Goal: Task Accomplishment & Management: Use online tool/utility

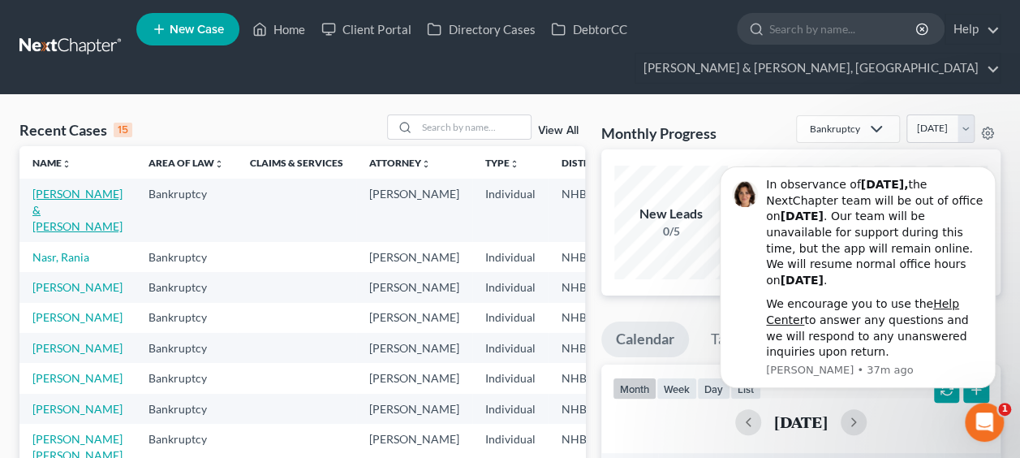
click at [55, 217] on link "[PERSON_NAME] & [PERSON_NAME]" at bounding box center [77, 210] width 90 height 46
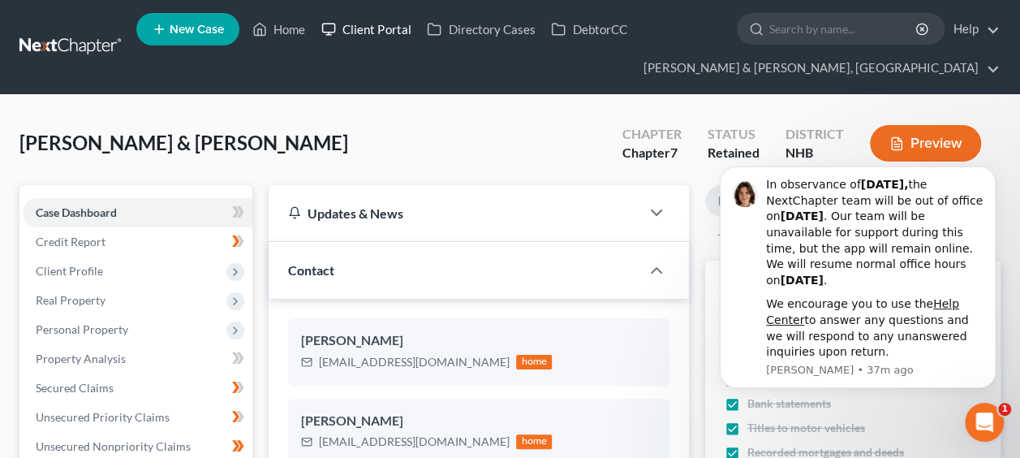
click at [377, 28] on link "Client Portal" at bounding box center [365, 29] width 105 height 29
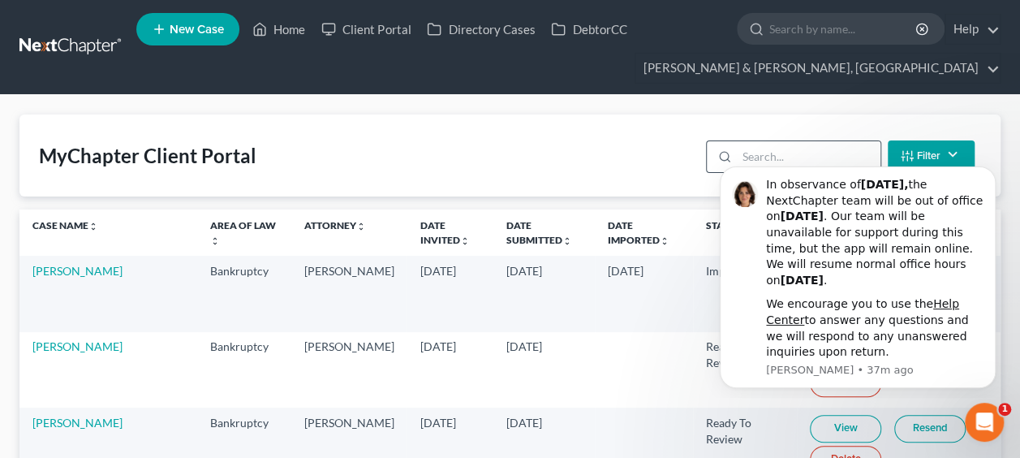
click at [780, 145] on input "search" at bounding box center [809, 156] width 144 height 31
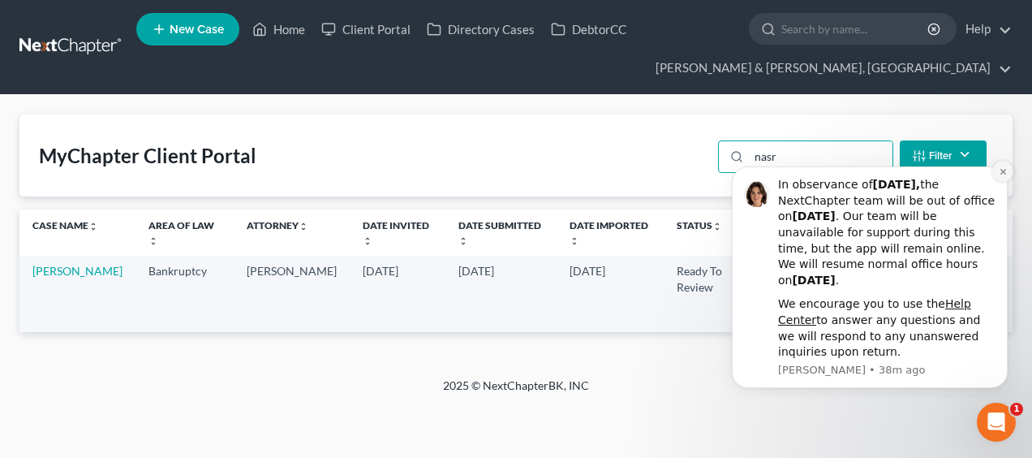
type input "nasr"
click at [1009, 168] on button "Dismiss notification" at bounding box center [1002, 171] width 21 height 21
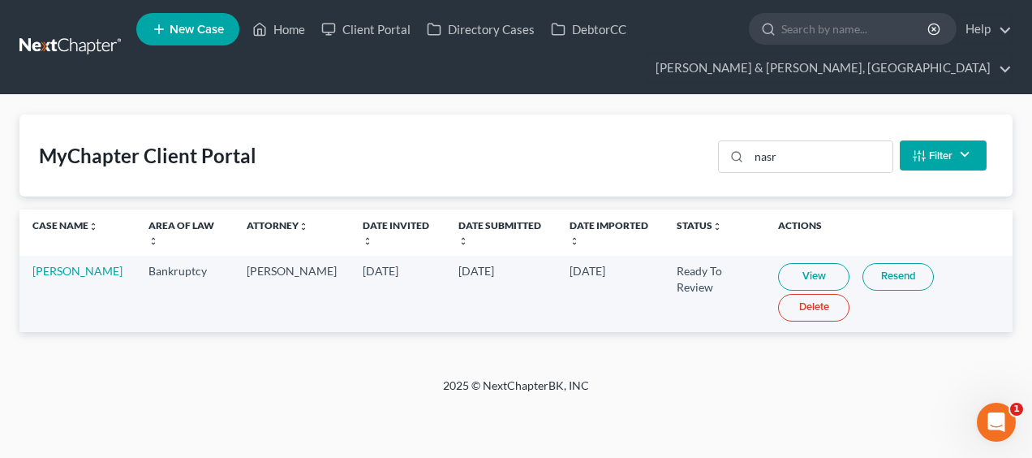
click at [797, 273] on link "View" at bounding box center [813, 277] width 71 height 28
click at [49, 270] on link "[PERSON_NAME]" at bounding box center [77, 271] width 90 height 14
select select "6"
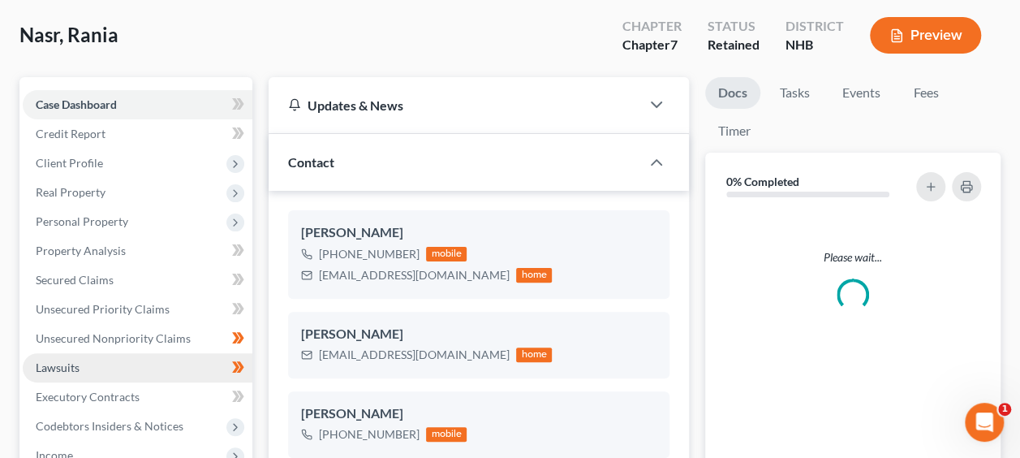
scroll to position [243, 0]
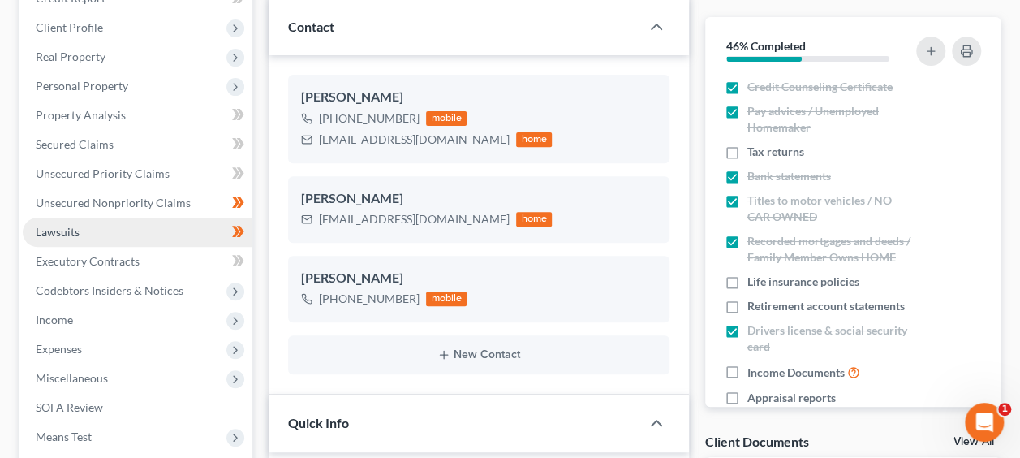
click at [118, 232] on link "Lawsuits" at bounding box center [138, 231] width 230 height 29
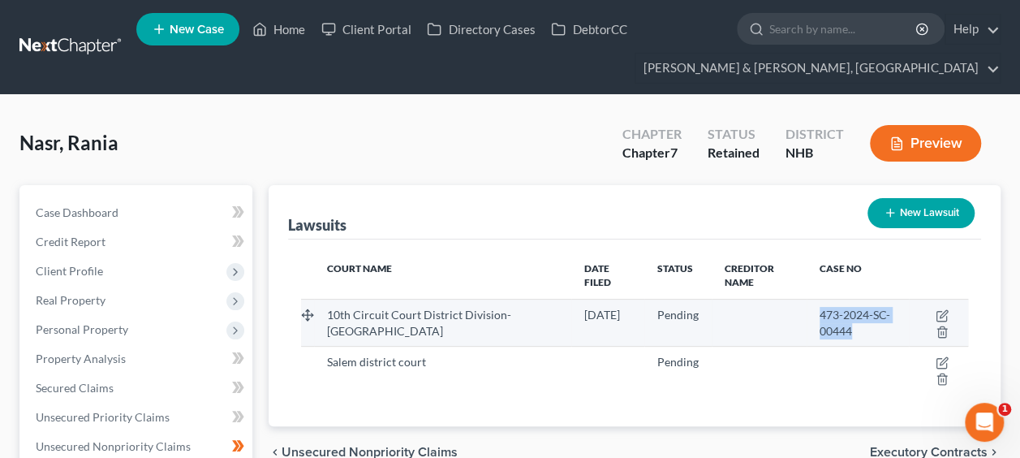
drag, startPoint x: 796, startPoint y: 312, endPoint x: 841, endPoint y: 334, distance: 49.7
click at [841, 334] on div "473-2024-SC-00444" at bounding box center [857, 323] width 76 height 32
drag, startPoint x: 841, startPoint y: 334, endPoint x: 811, endPoint y: 324, distance: 31.1
copy span "473-2024-SC-00444"
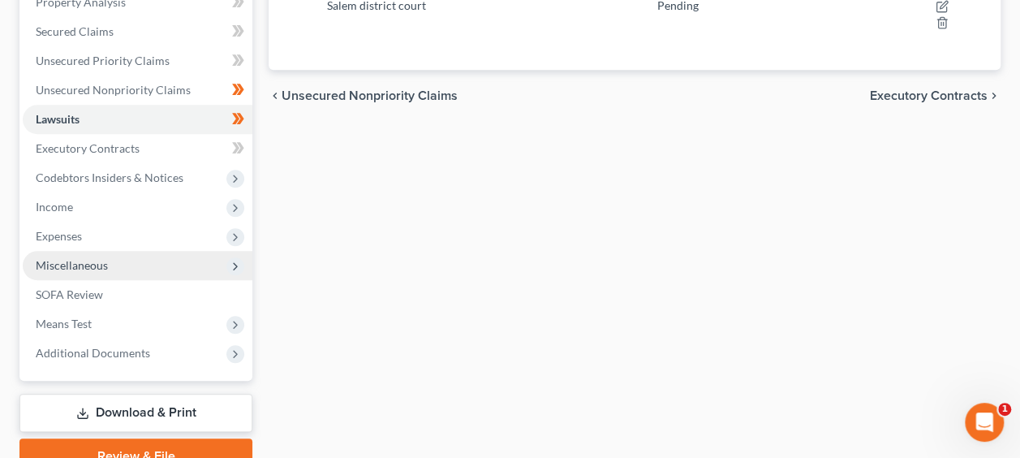
scroll to position [432, 0]
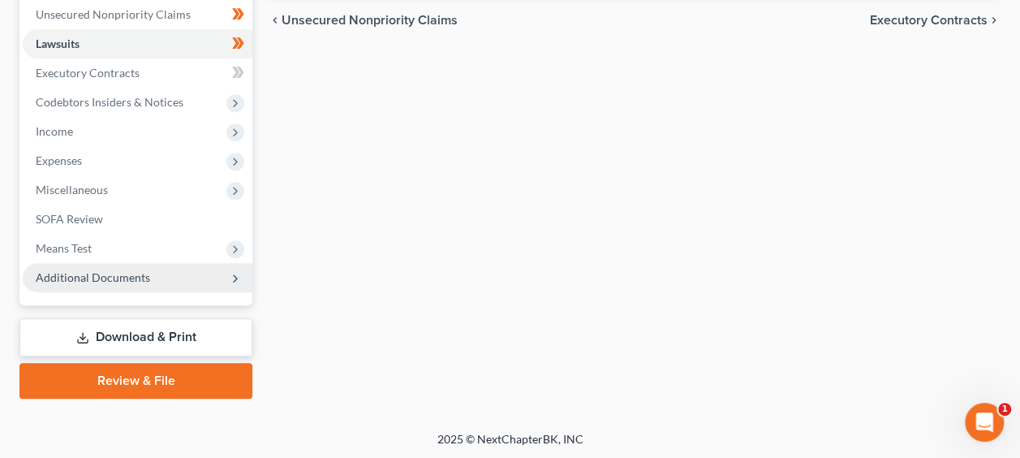
click at [149, 282] on span "Additional Documents" at bounding box center [138, 277] width 230 height 29
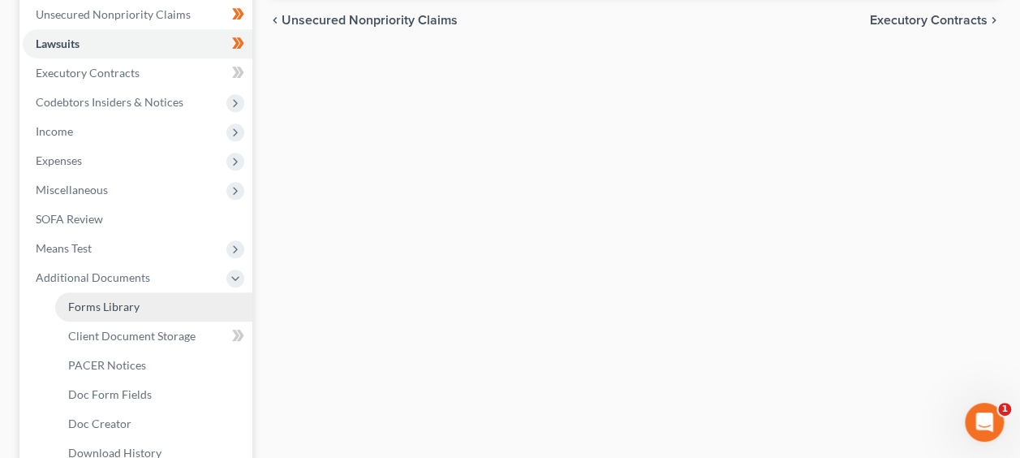
click at [192, 313] on link "Forms Library" at bounding box center [153, 306] width 197 height 29
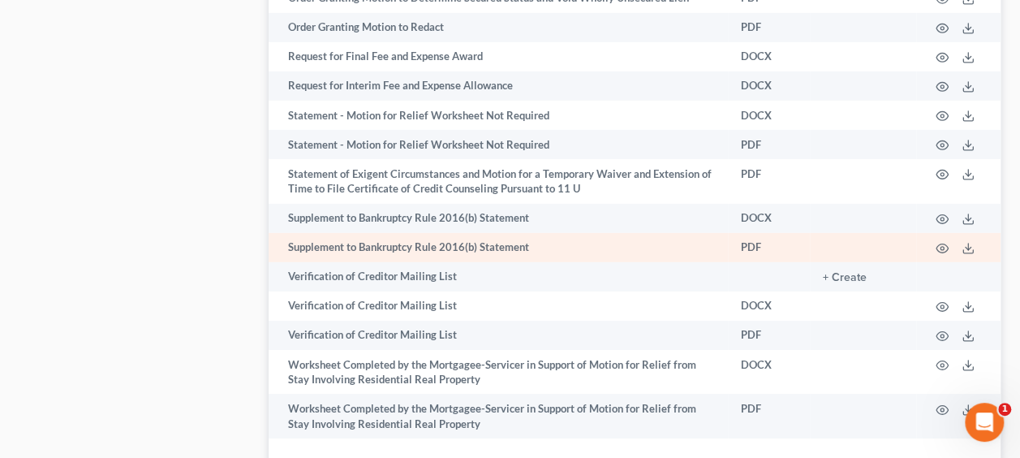
scroll to position [2515, 0]
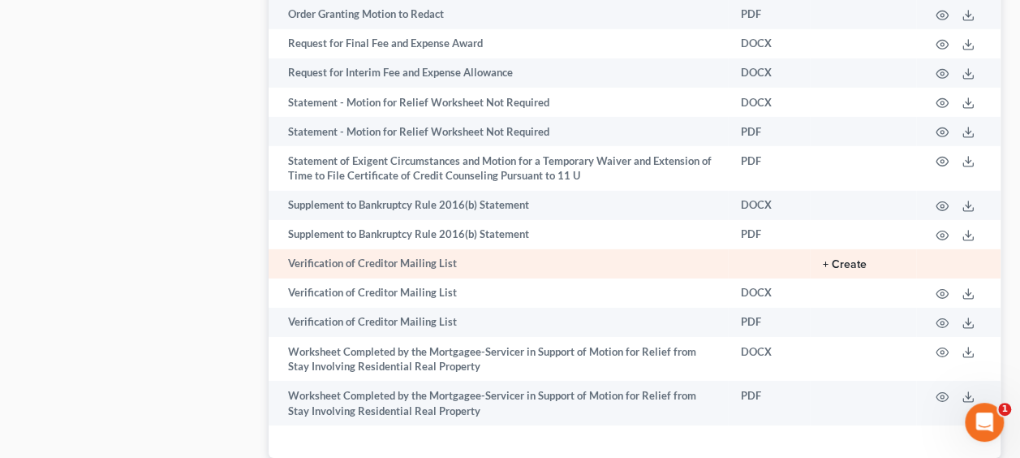
click at [854, 259] on button "+ Create" at bounding box center [845, 264] width 44 height 11
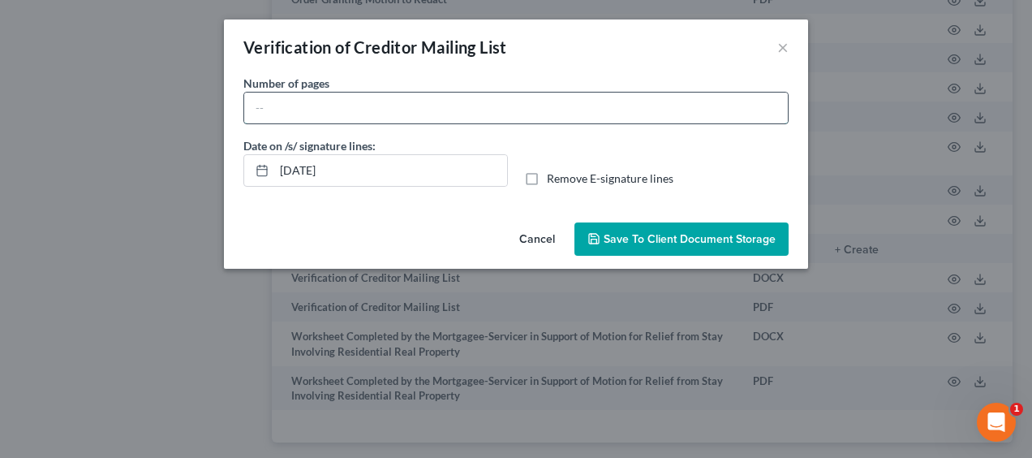
click at [331, 105] on input "text" at bounding box center [516, 107] width 544 height 31
type input "1"
click at [777, 44] on button "×" at bounding box center [782, 46] width 11 height 19
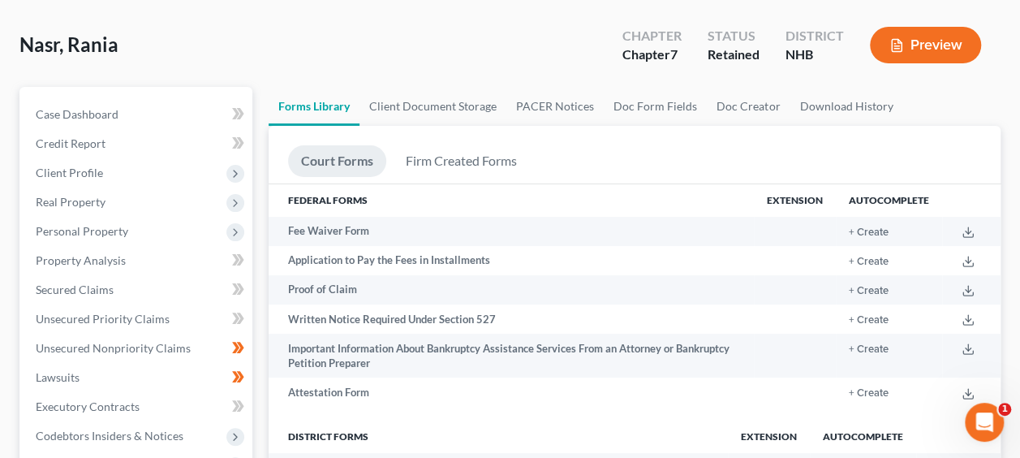
scroll to position [31, 0]
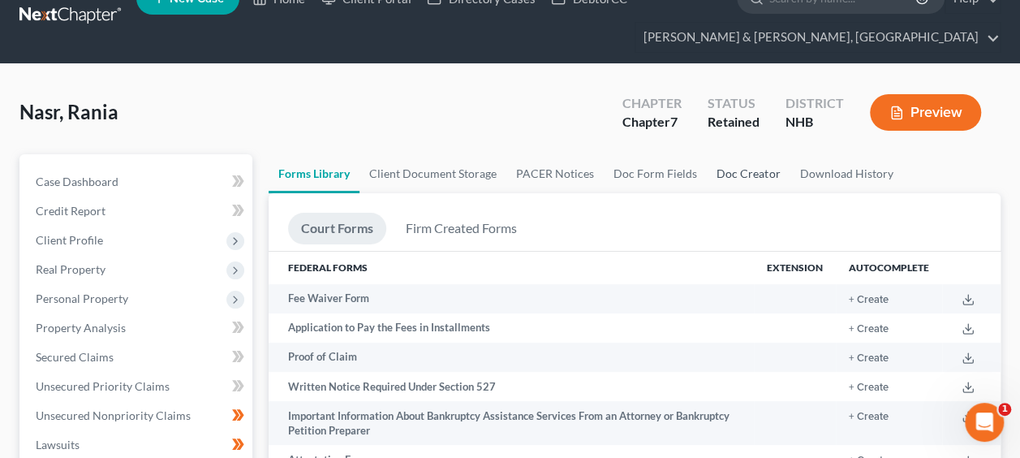
click at [727, 169] on link "Doc Creator" at bounding box center [748, 173] width 83 height 39
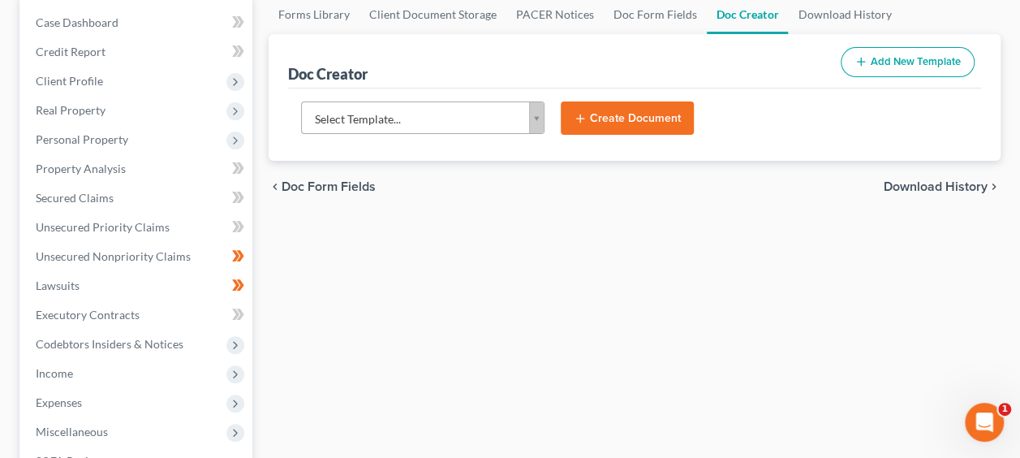
scroll to position [189, 0]
click at [539, 117] on body "Home New Case Client Portal Directory Cases DebtorCC [PERSON_NAME] & [PERSON_NA…" at bounding box center [510, 344] width 1020 height 1067
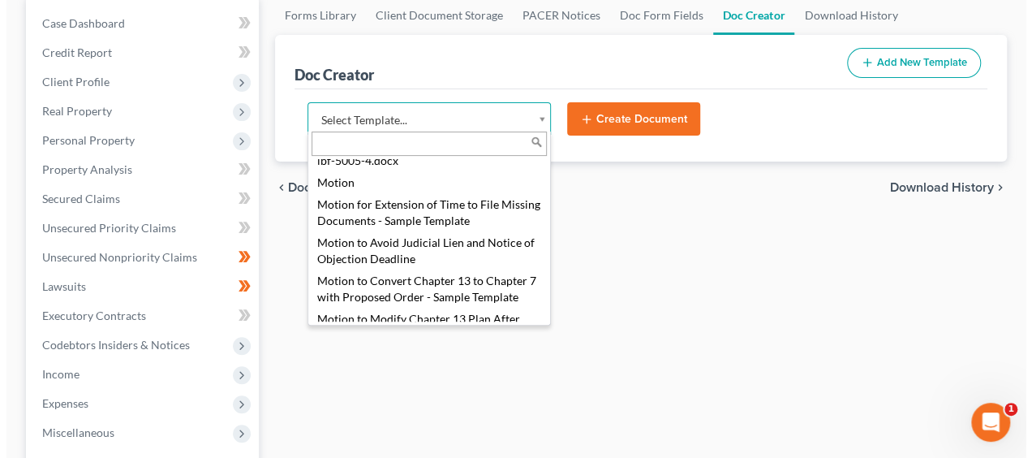
scroll to position [613, 0]
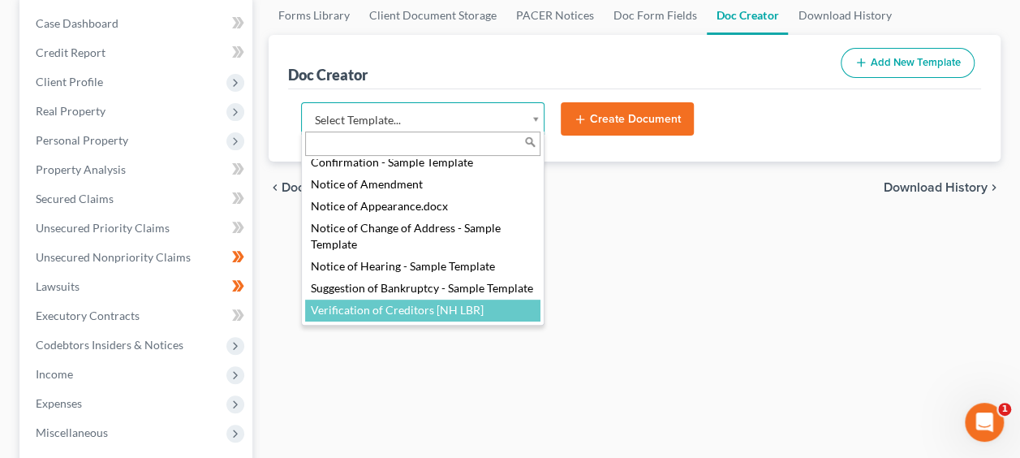
click at [464, 321] on div "Select Template... Answer to Motion for Relief from Stay - Sample Template Answ…" at bounding box center [422, 228] width 243 height 194
select select "90720"
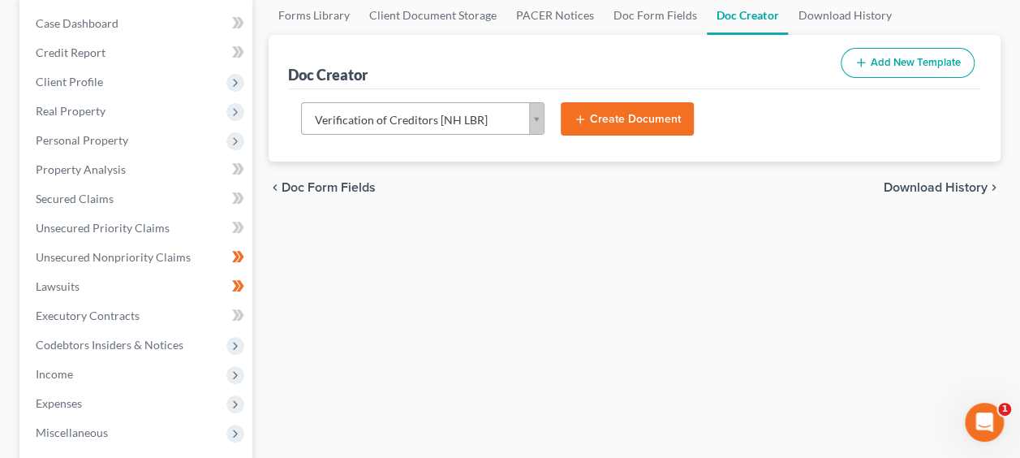
click at [651, 114] on button "Create Document" at bounding box center [627, 119] width 133 height 34
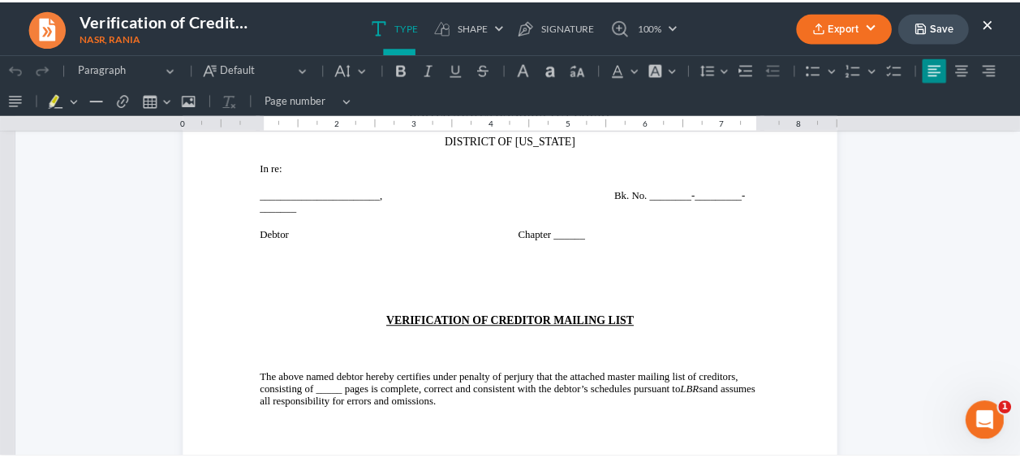
scroll to position [0, 0]
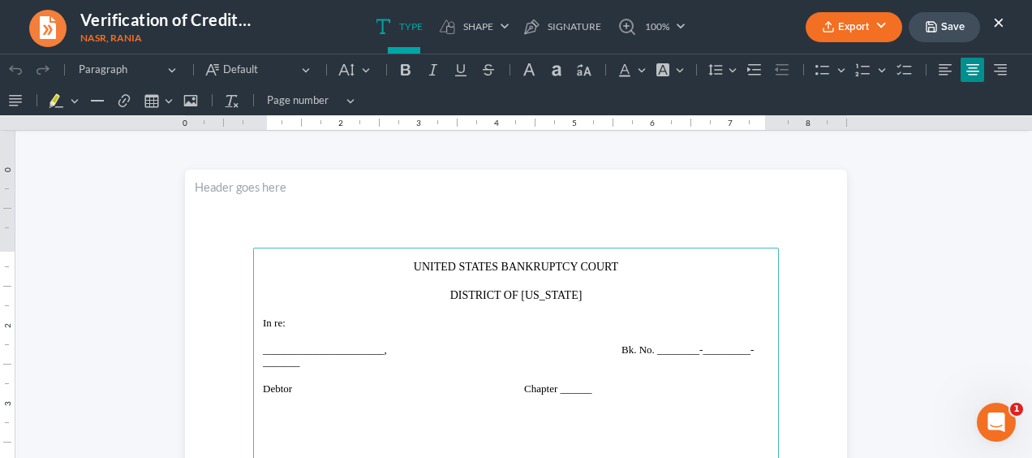
click at [866, 29] on button "Export" at bounding box center [854, 27] width 97 height 30
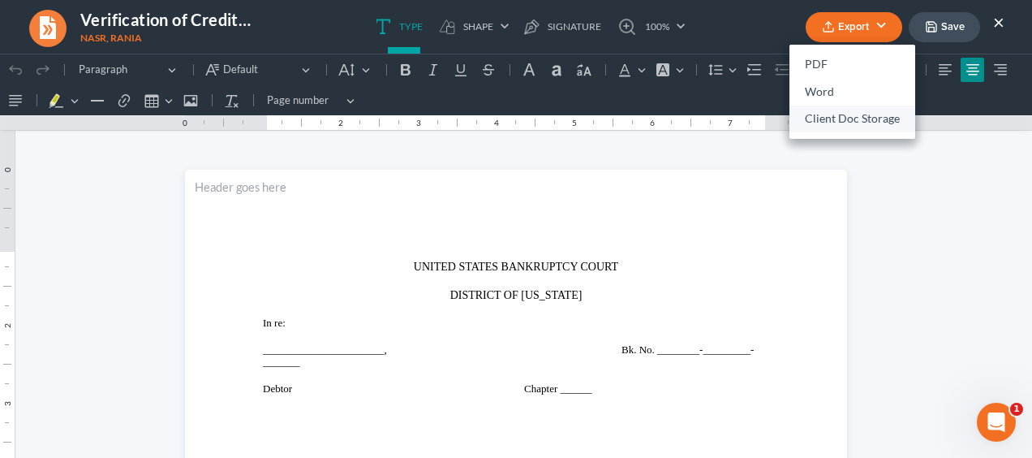
click at [837, 114] on link "Client Doc Storage" at bounding box center [852, 119] width 126 height 28
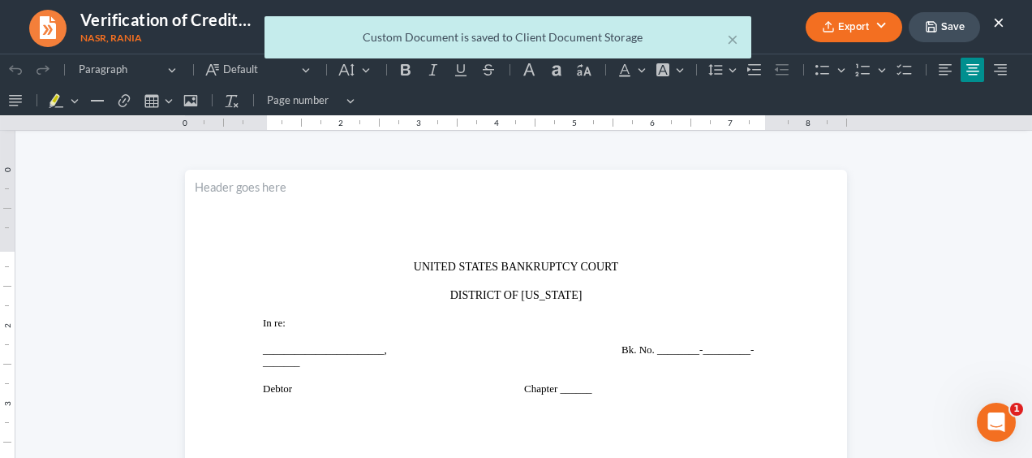
click at [1001, 19] on div "× Custom Document is saved to Client Document Storage" at bounding box center [508, 41] width 1032 height 50
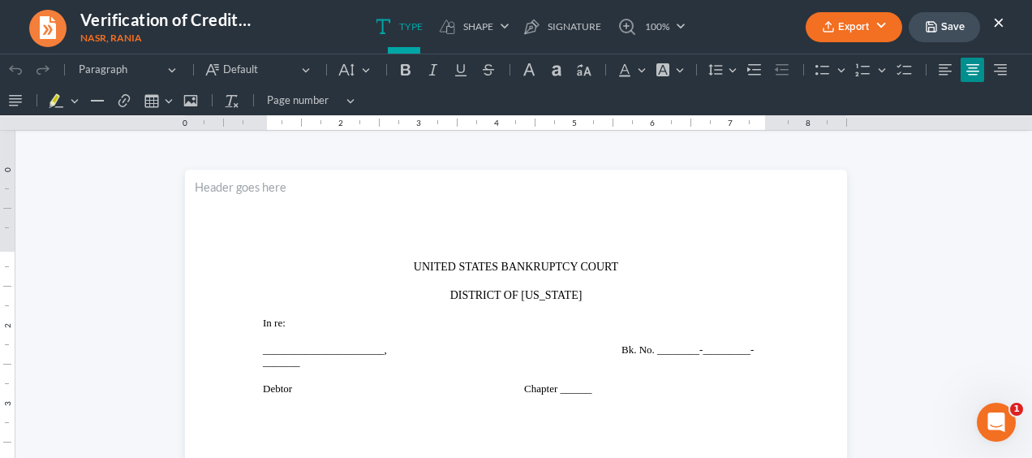
click at [996, 21] on button "×" at bounding box center [998, 21] width 11 height 19
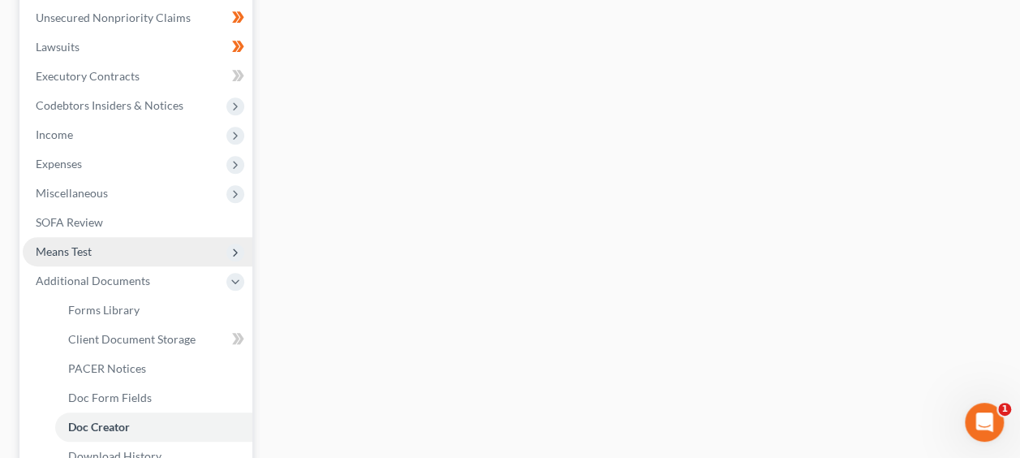
scroll to position [459, 0]
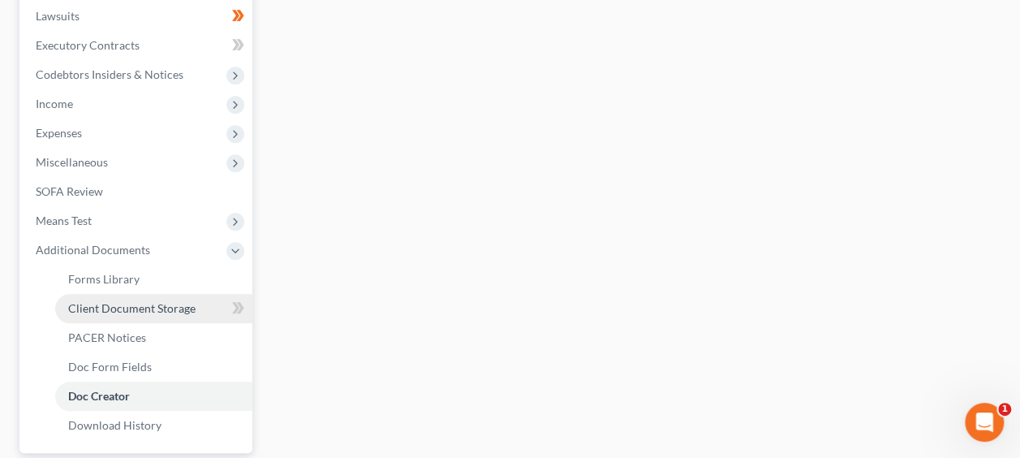
click at [173, 308] on span "Client Document Storage" at bounding box center [131, 308] width 127 height 14
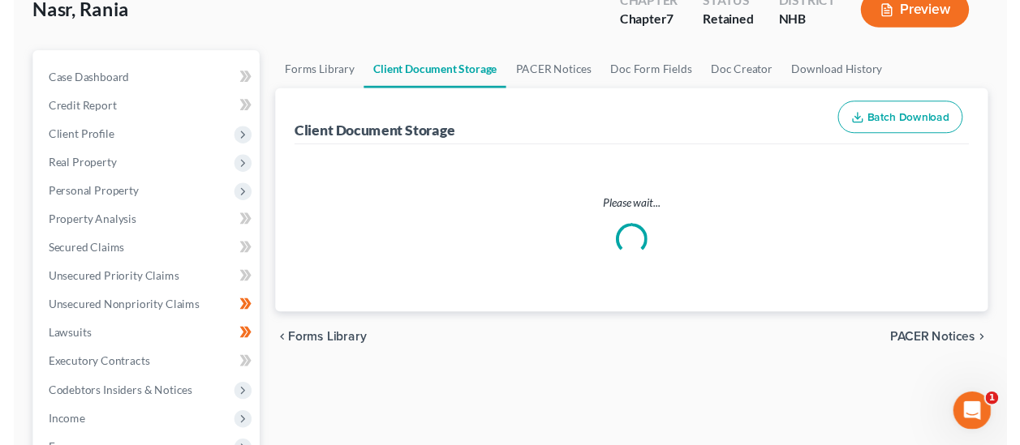
scroll to position [135, 0]
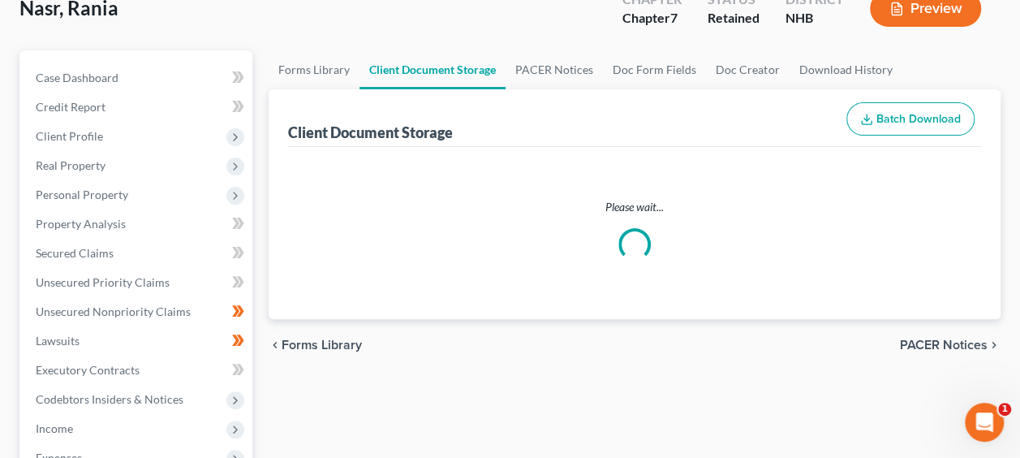
select select "0"
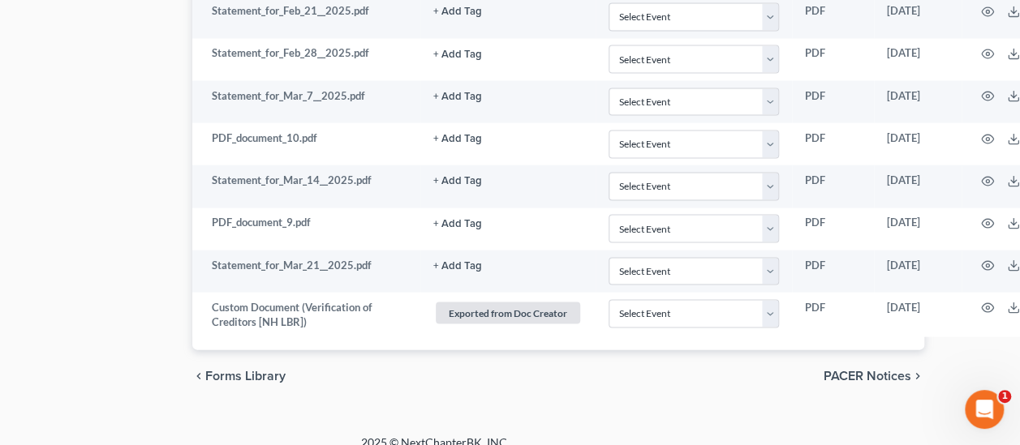
scroll to position [1569, 104]
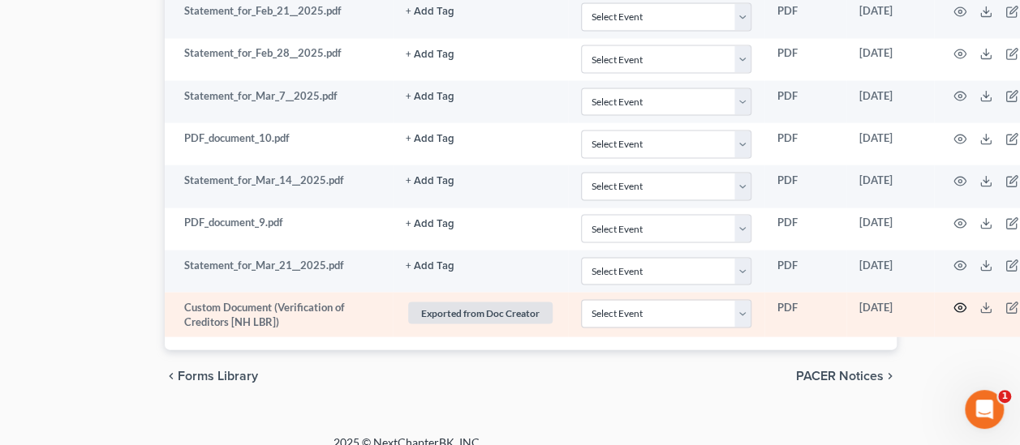
click at [962, 304] on icon "button" at bounding box center [960, 308] width 12 height 9
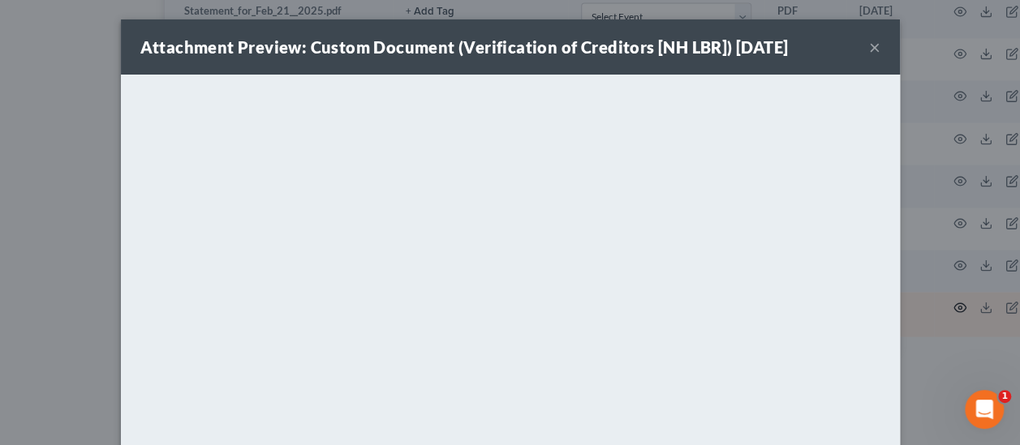
scroll to position [1557, 104]
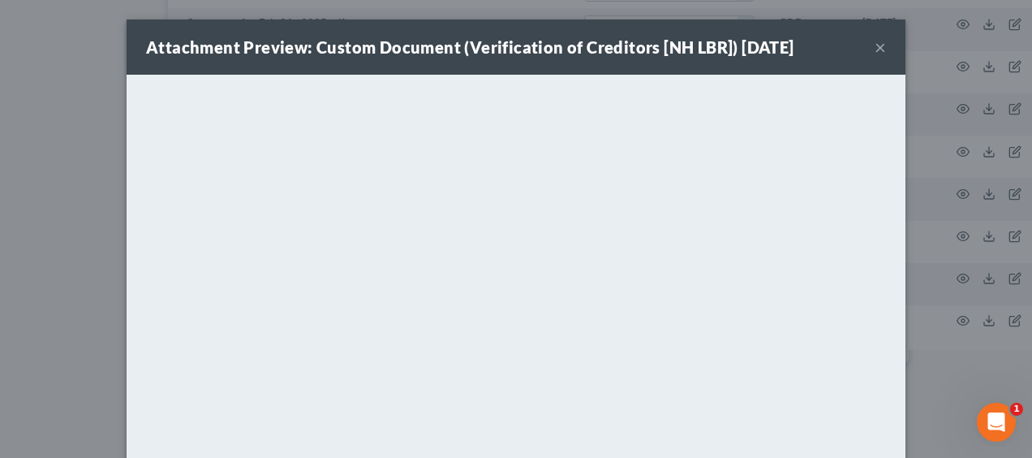
click at [878, 47] on button "×" at bounding box center [880, 46] width 11 height 19
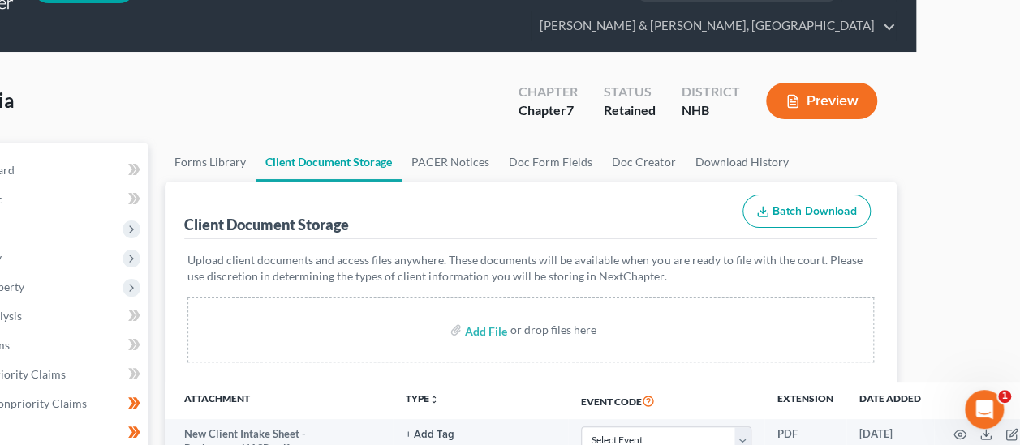
scroll to position [0, 104]
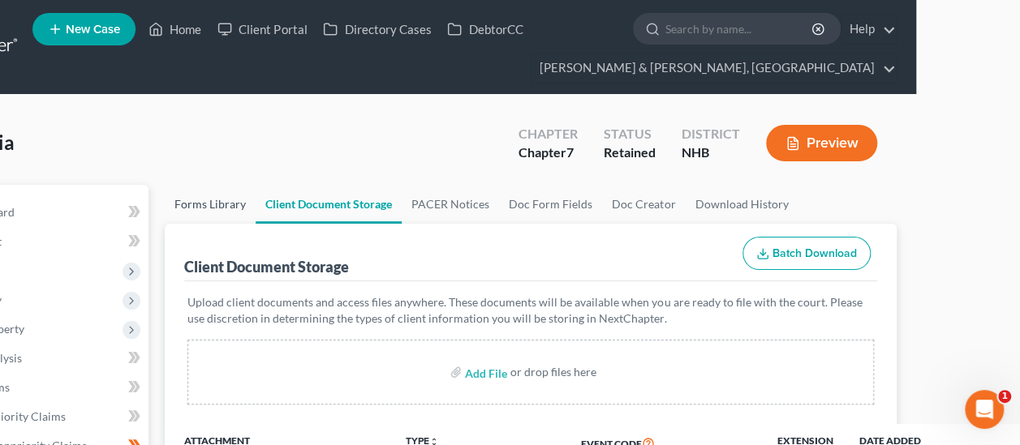
drag, startPoint x: 217, startPoint y: 205, endPoint x: 338, endPoint y: 209, distance: 121.8
click at [217, 206] on link "Forms Library" at bounding box center [210, 204] width 91 height 39
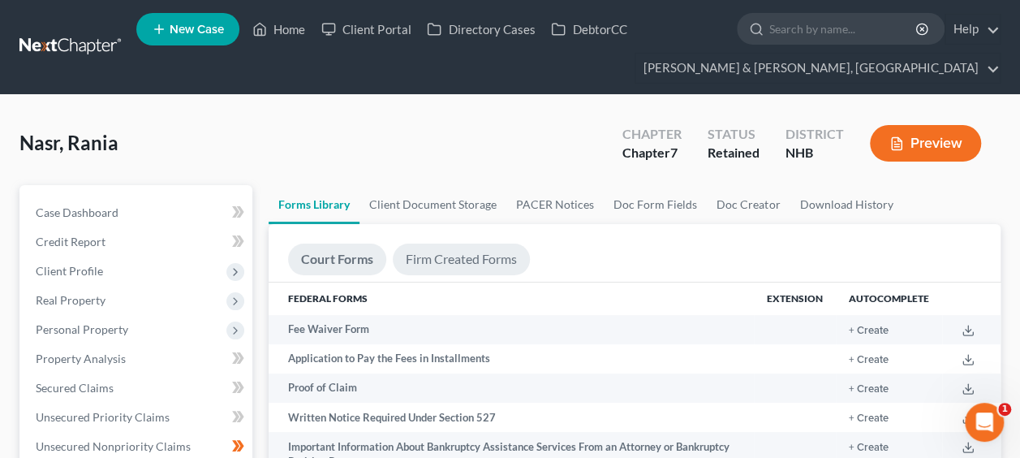
click at [484, 263] on link "Firm Created Forms" at bounding box center [461, 259] width 137 height 32
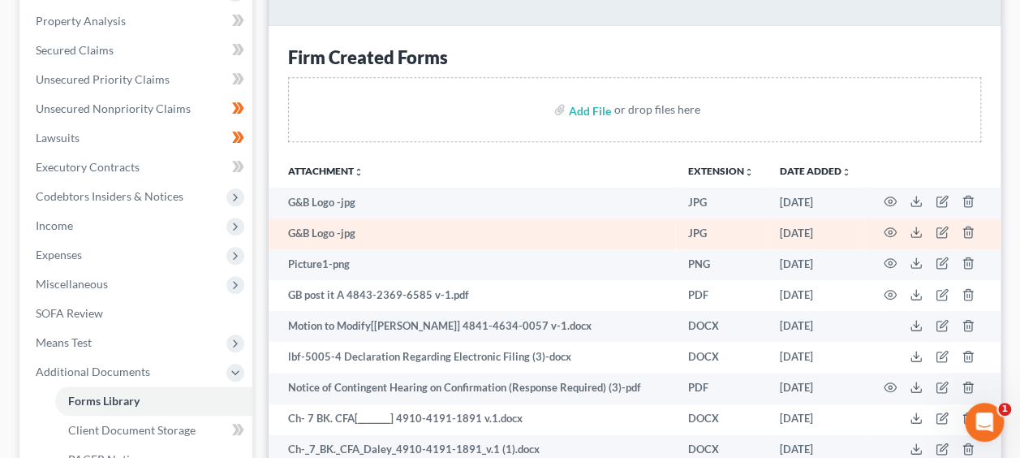
scroll to position [336, 0]
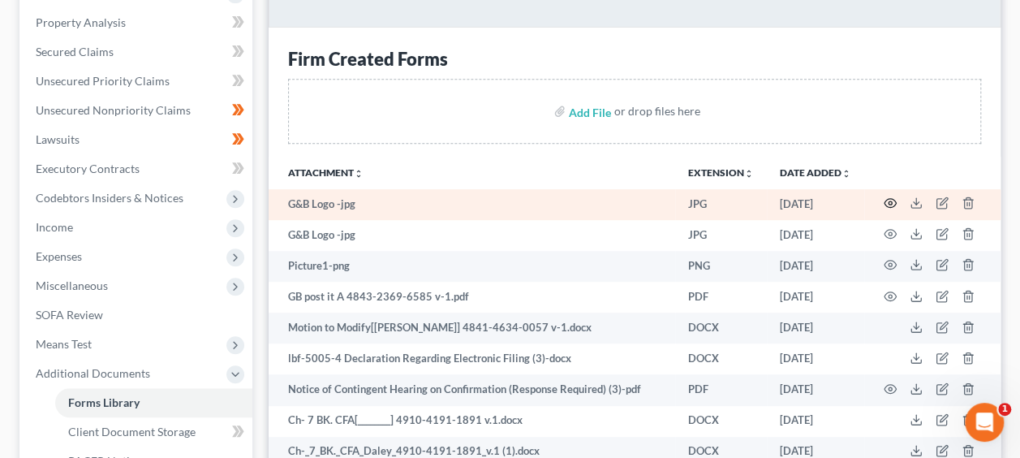
click at [889, 203] on icon "button" at bounding box center [890, 202] width 13 height 13
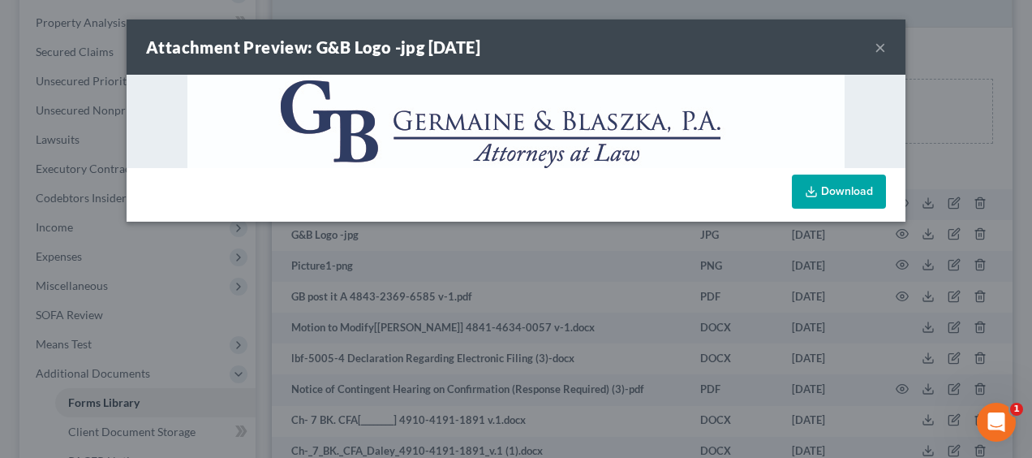
click at [883, 45] on button "×" at bounding box center [880, 46] width 11 height 19
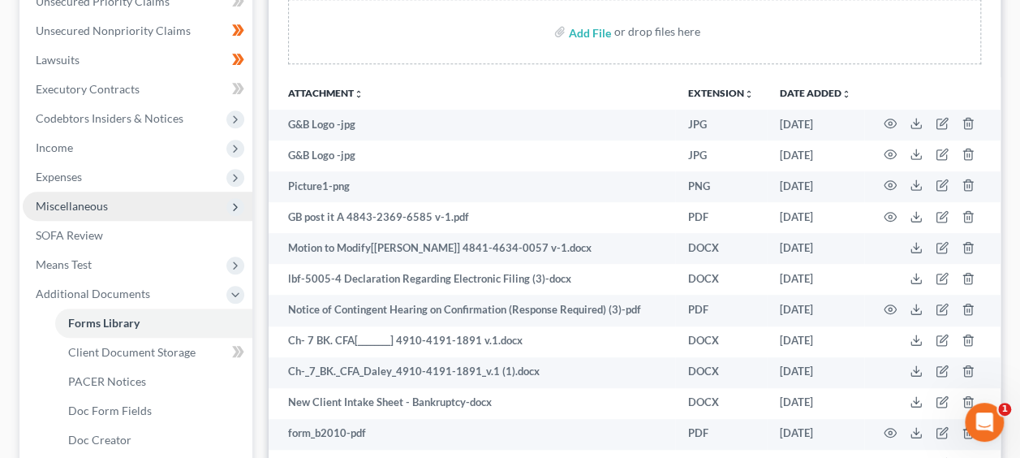
scroll to position [417, 0]
